Goal: Check status: Check status

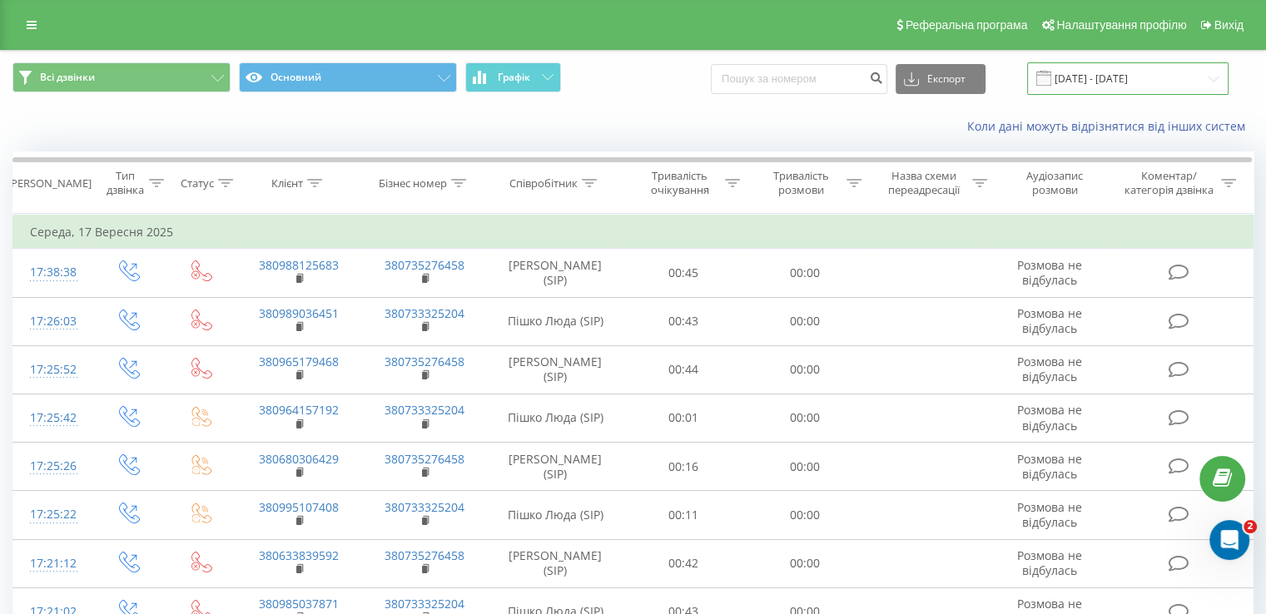
click at [1103, 72] on input "[DATE] - [DATE]" at bounding box center [1127, 78] width 201 height 32
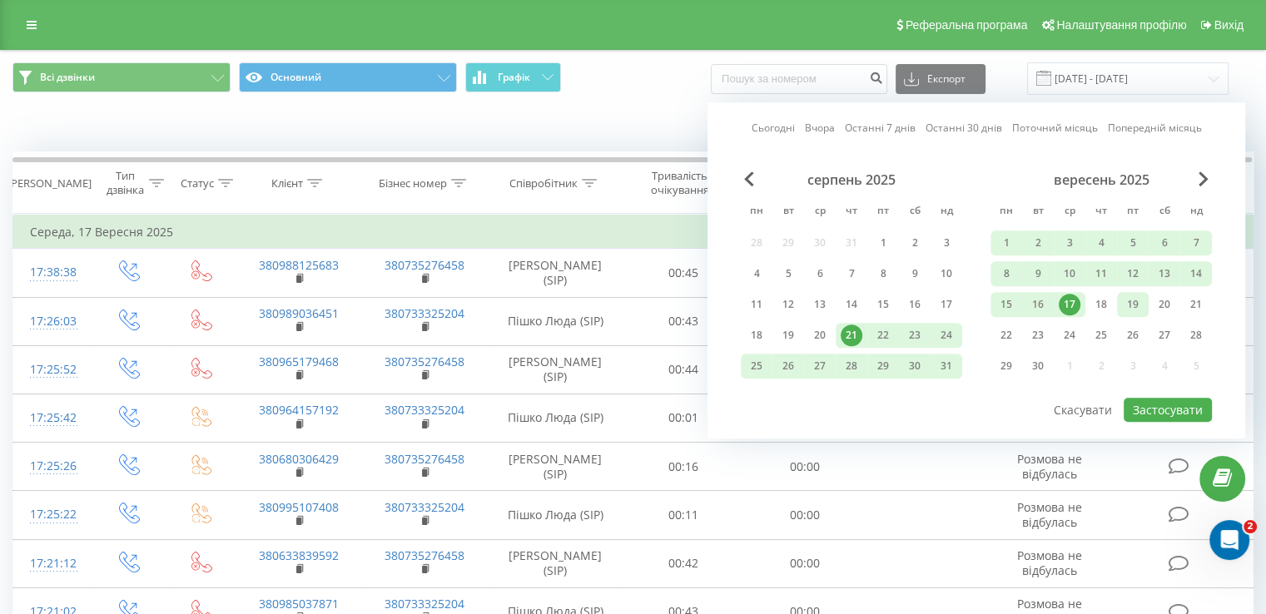
click at [1143, 302] on div "19" at bounding box center [1133, 304] width 32 height 25
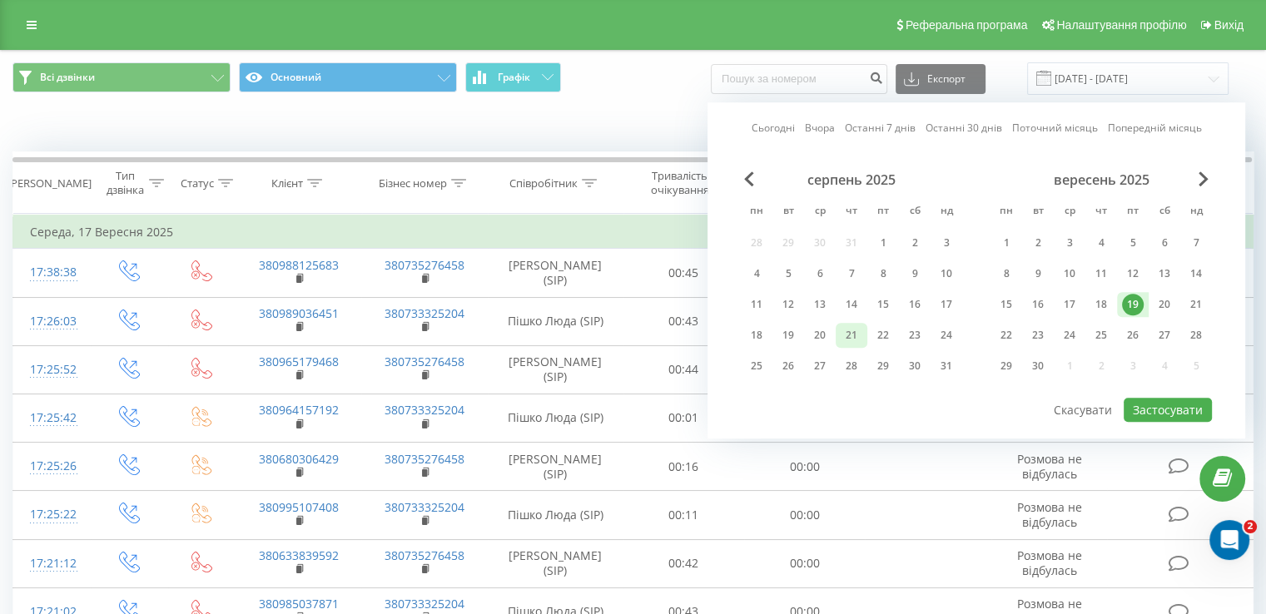
click at [865, 330] on div "21" at bounding box center [851, 335] width 32 height 25
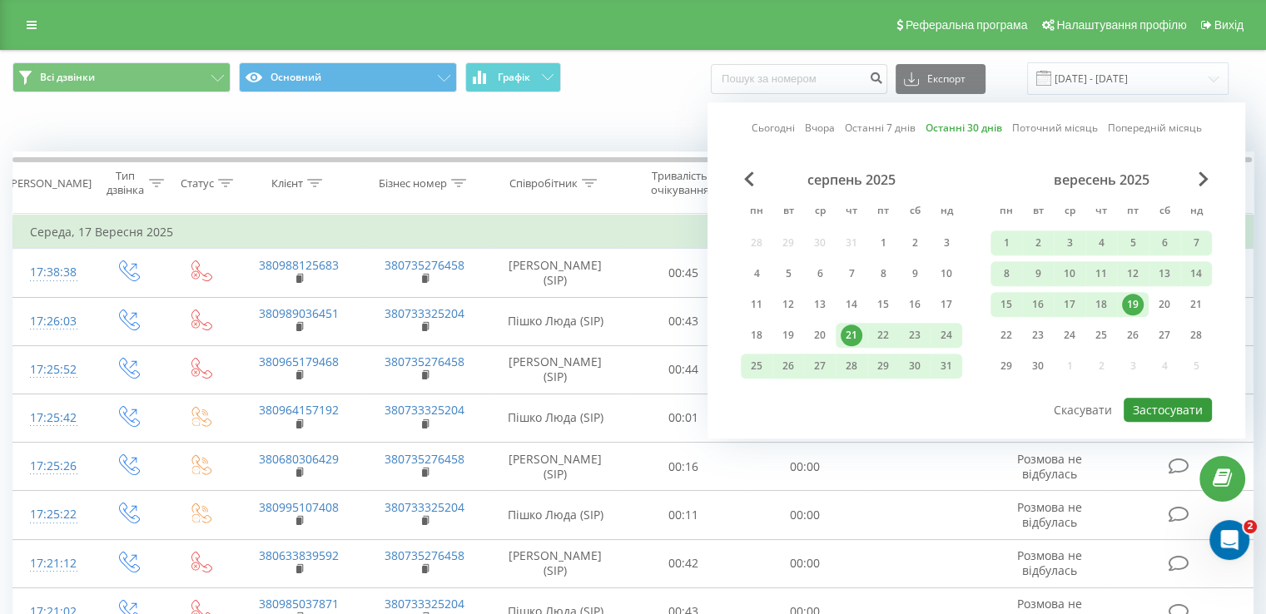
click at [1134, 402] on button "Застосувати" at bounding box center [1167, 410] width 88 height 24
type input "[DATE] - [DATE]"
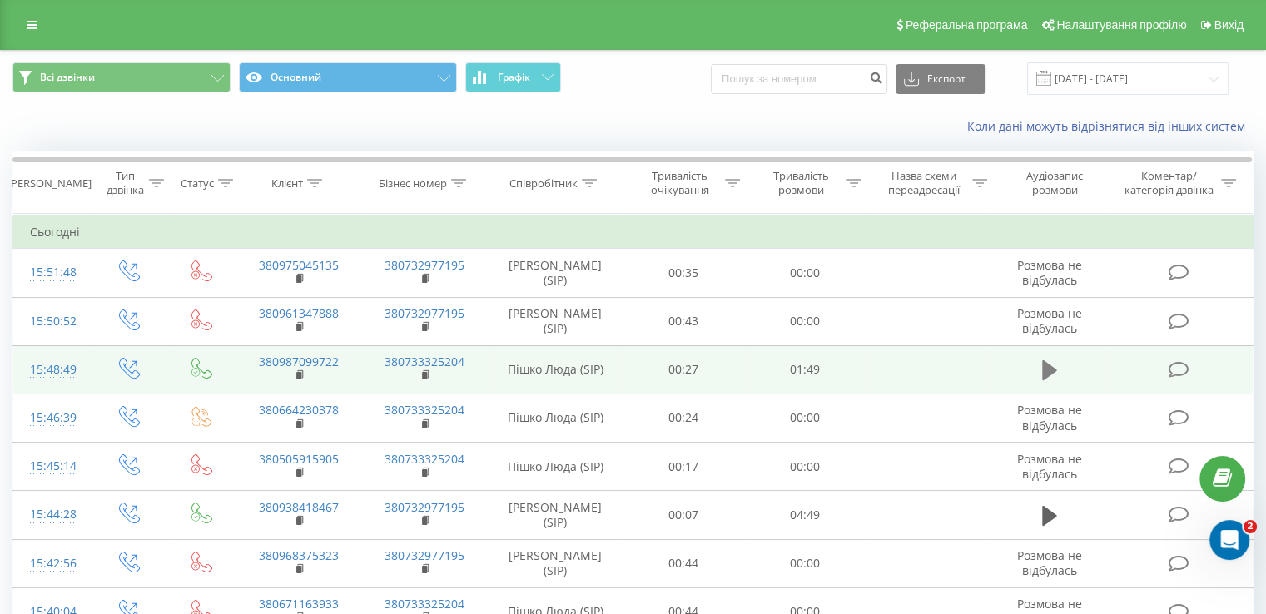
click at [1045, 381] on button at bounding box center [1049, 370] width 25 height 25
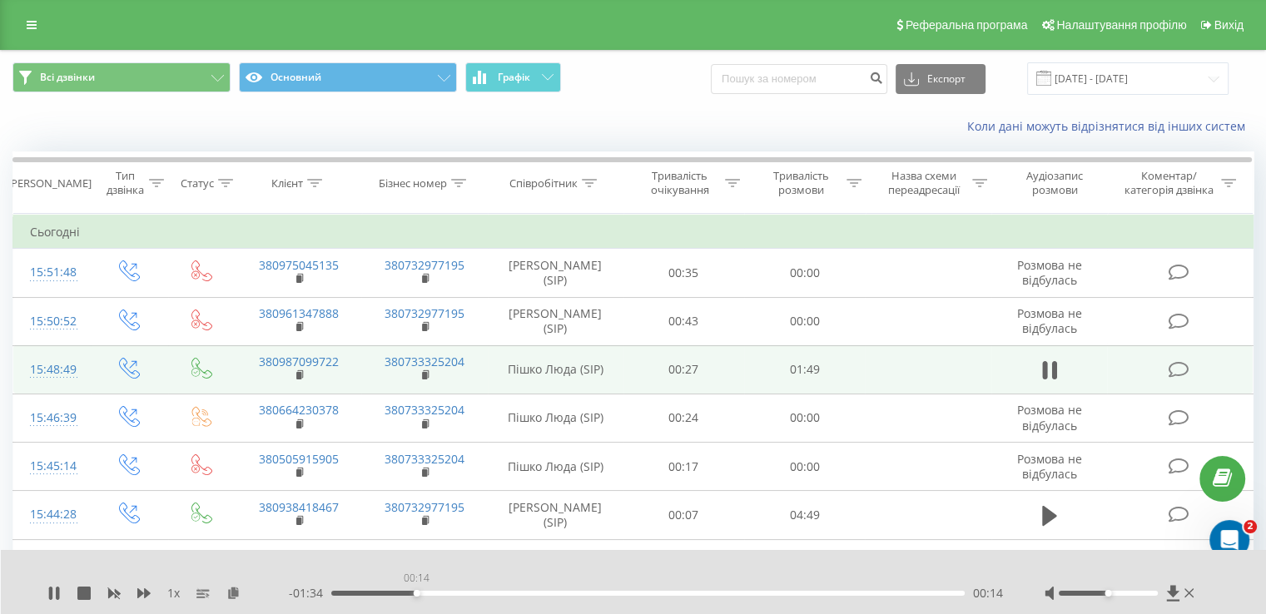
click at [416, 594] on div "00:14" at bounding box center [647, 593] width 633 height 5
drag, startPoint x: 493, startPoint y: 593, endPoint x: 679, endPoint y: 591, distance: 186.4
click at [679, 591] on div "00:57" at bounding box center [647, 593] width 633 height 5
click at [752, 593] on div "01:12" at bounding box center [647, 593] width 633 height 5
drag, startPoint x: 763, startPoint y: 597, endPoint x: 790, endPoint y: 593, distance: 26.8
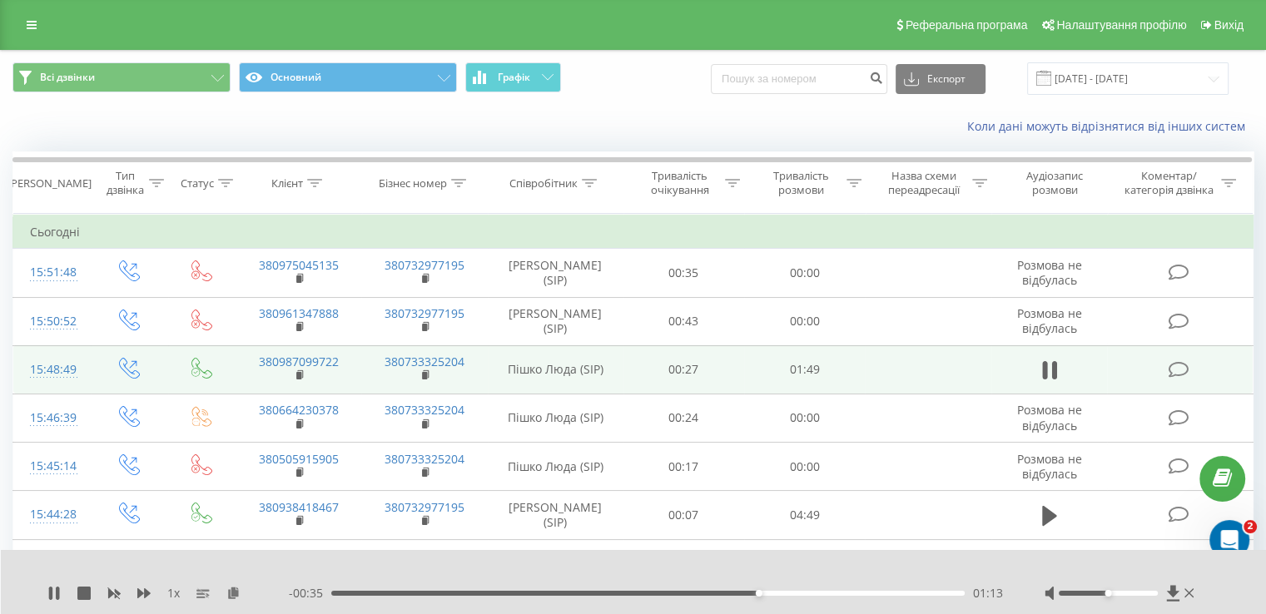
click at [790, 593] on div "- 00:35 01:13 01:13" at bounding box center [646, 593] width 714 height 17
click at [790, 593] on div "01:19" at bounding box center [647, 593] width 633 height 5
click at [834, 593] on div "01:27" at bounding box center [647, 593] width 633 height 5
click at [1192, 597] on icon at bounding box center [1189, 593] width 10 height 13
